Goal: Transaction & Acquisition: Obtain resource

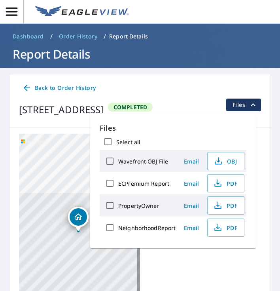
click at [14, 17] on icon "button" at bounding box center [12, 12] width 14 height 14
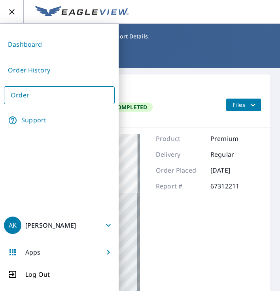
click at [23, 99] on link "Order" at bounding box center [59, 95] width 111 height 18
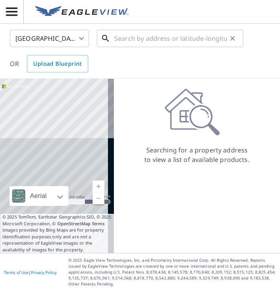
click at [171, 38] on input "text" at bounding box center [170, 38] width 113 height 22
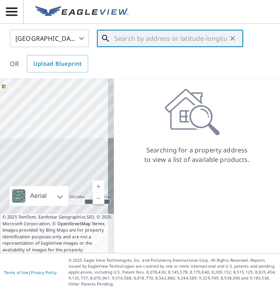
paste input "[STREET_ADDRESS][PERSON_NAME]"
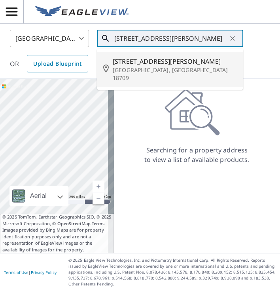
click at [156, 66] on p "[GEOGRAPHIC_DATA], [GEOGRAPHIC_DATA] 18709" at bounding box center [175, 74] width 124 height 16
type input "[STREET_ADDRESS][PERSON_NAME]"
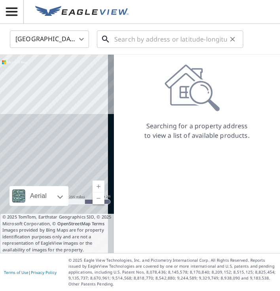
click at [160, 43] on input "text" at bounding box center [170, 39] width 113 height 22
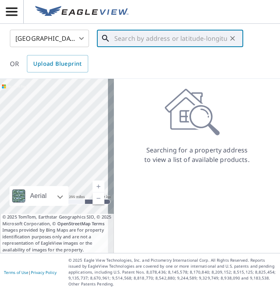
paste input "[STREET_ADDRESS][PERSON_NAME]"
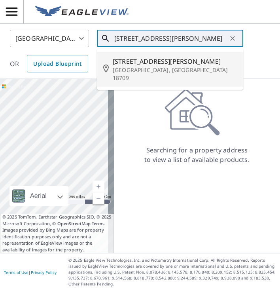
click at [157, 61] on span "[STREET_ADDRESS][PERSON_NAME]" at bounding box center [175, 61] width 124 height 9
type input "[STREET_ADDRESS][PERSON_NAME]"
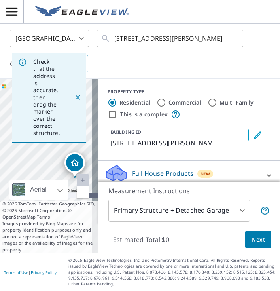
drag, startPoint x: 29, startPoint y: 157, endPoint x: 90, endPoint y: 189, distance: 68.3
click at [90, 189] on div "[STREET_ADDRESS][PERSON_NAME]" at bounding box center [49, 166] width 98 height 174
click at [258, 242] on span "Next" at bounding box center [258, 240] width 13 height 10
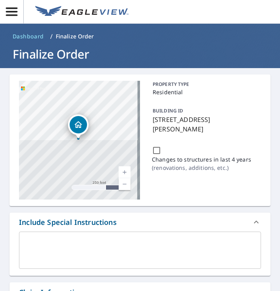
click at [13, 13] on icon "button" at bounding box center [12, 12] width 14 height 14
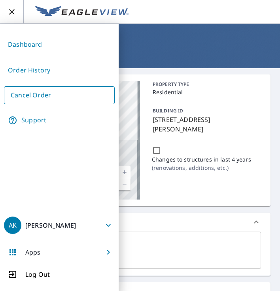
click at [38, 74] on link "Order History" at bounding box center [59, 70] width 111 height 19
checkbox input "true"
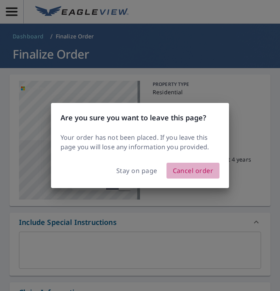
click at [193, 173] on span "Cancel order" at bounding box center [193, 170] width 41 height 11
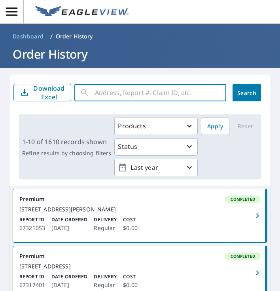
click at [178, 93] on input "text" at bounding box center [160, 93] width 131 height 22
click at [18, 9] on icon "button" at bounding box center [12, 12] width 14 height 14
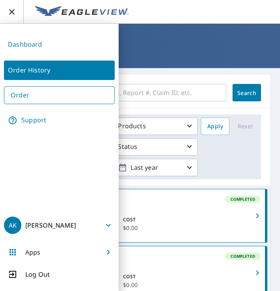
click at [64, 95] on link "Order" at bounding box center [59, 95] width 111 height 18
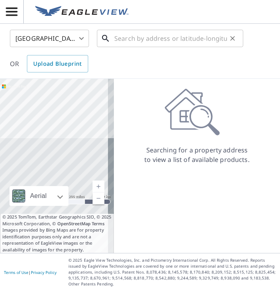
click at [153, 37] on input "text" at bounding box center [170, 38] width 113 height 22
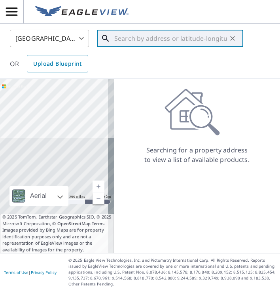
paste input "[STREET_ADDRESS][PERSON_NAME]"
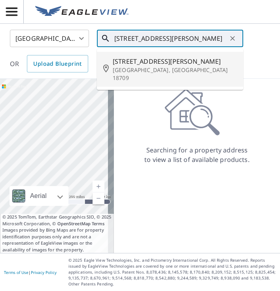
click at [140, 69] on p "[GEOGRAPHIC_DATA], [GEOGRAPHIC_DATA] 18709" at bounding box center [175, 74] width 124 height 16
type input "[STREET_ADDRESS][PERSON_NAME]"
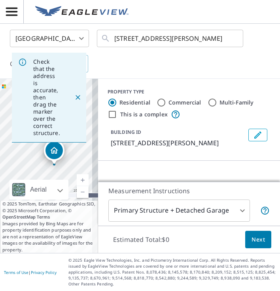
click at [253, 243] on span "Next" at bounding box center [258, 240] width 13 height 10
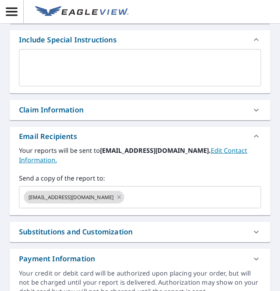
scroll to position [188, 0]
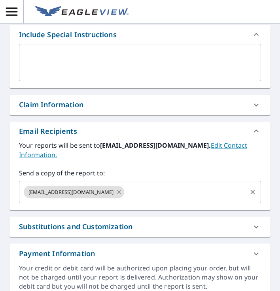
click at [122, 195] on icon at bounding box center [119, 192] width 6 height 9
checkbox input "true"
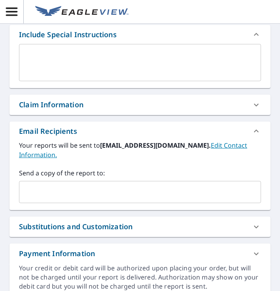
click at [122, 195] on input "text" at bounding box center [134, 191] width 223 height 15
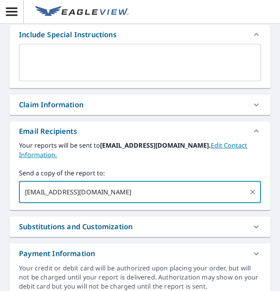
type input "MGRIFFITHS@HOMEGENIUSEXTERIORS.COM"
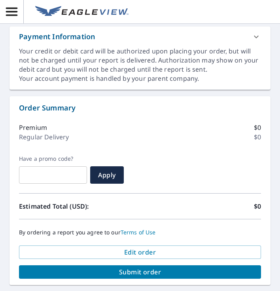
scroll to position [442, 0]
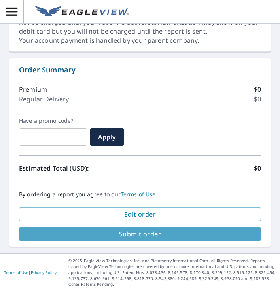
click at [154, 236] on span "Submit order" at bounding box center [139, 233] width 229 height 9
checkbox input "true"
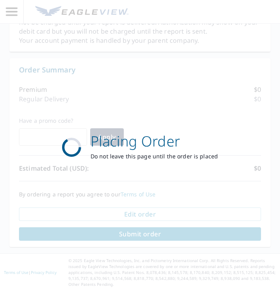
scroll to position [374, 0]
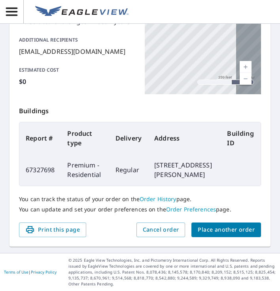
scroll to position [147, 0]
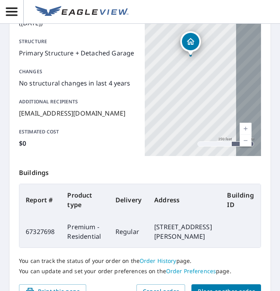
click at [19, 10] on span "button" at bounding box center [11, 12] width 23 height 14
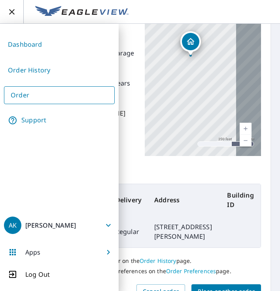
click at [36, 97] on link "Order" at bounding box center [59, 95] width 111 height 18
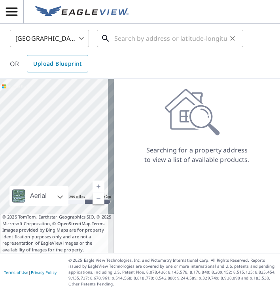
click at [152, 38] on input "text" at bounding box center [170, 38] width 113 height 22
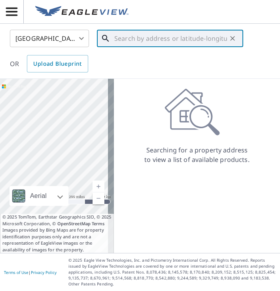
paste input "7176 Walnut St Slatington PA 18080"
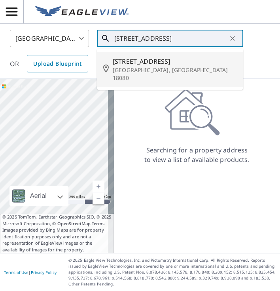
click at [155, 62] on span "7176 Walnut St" at bounding box center [175, 61] width 124 height 9
type input "7176 Walnut St Slatington, PA 18080"
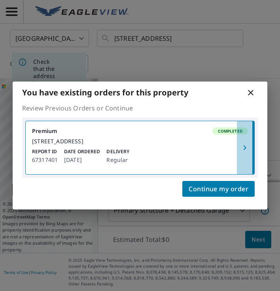
click at [243, 149] on icon "button" at bounding box center [244, 147] width 9 height 9
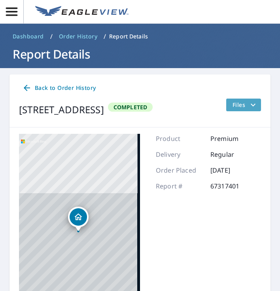
click at [248, 108] on icon "filesDropdownBtn-67317401" at bounding box center [252, 104] width 9 height 9
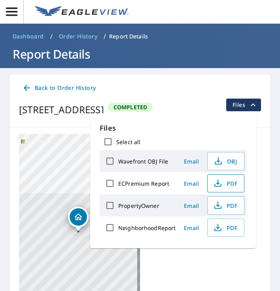
click at [227, 182] on span "PDF" at bounding box center [224, 182] width 25 height 9
click at [6, 9] on icon "button" at bounding box center [12, 12] width 14 height 14
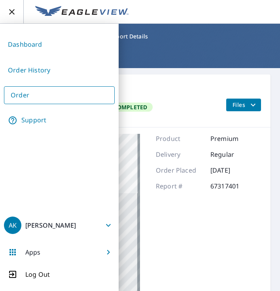
click at [35, 90] on link "Order" at bounding box center [59, 95] width 111 height 18
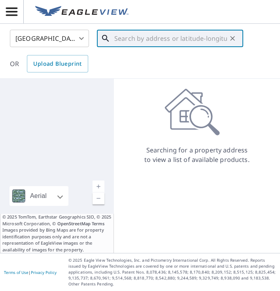
click at [139, 42] on input "text" at bounding box center [170, 38] width 113 height 22
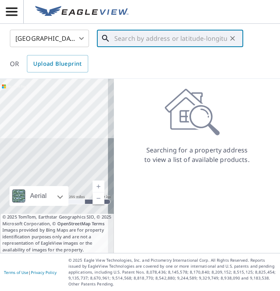
paste input "774 Fritztown Rd Reading PA 19608"
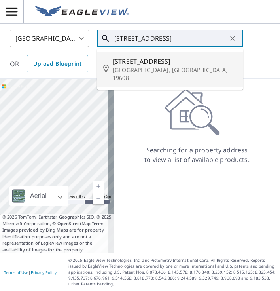
click at [151, 64] on span "774 Fritztown Rd" at bounding box center [175, 61] width 124 height 9
type input "774 Fritztown Rd Reading, PA 19608"
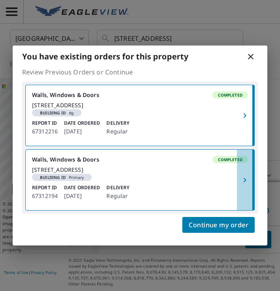
click at [248, 185] on icon "button" at bounding box center [244, 179] width 9 height 9
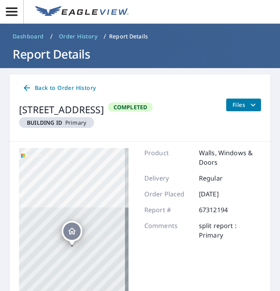
click at [248, 104] on icon "filesDropdownBtn-67312194" at bounding box center [252, 104] width 9 height 9
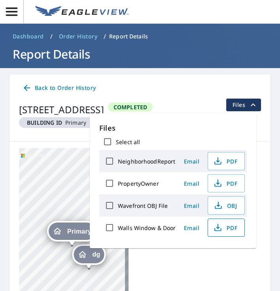
click at [224, 227] on span "PDF" at bounding box center [225, 227] width 25 height 9
